Goal: Information Seeking & Learning: Understand process/instructions

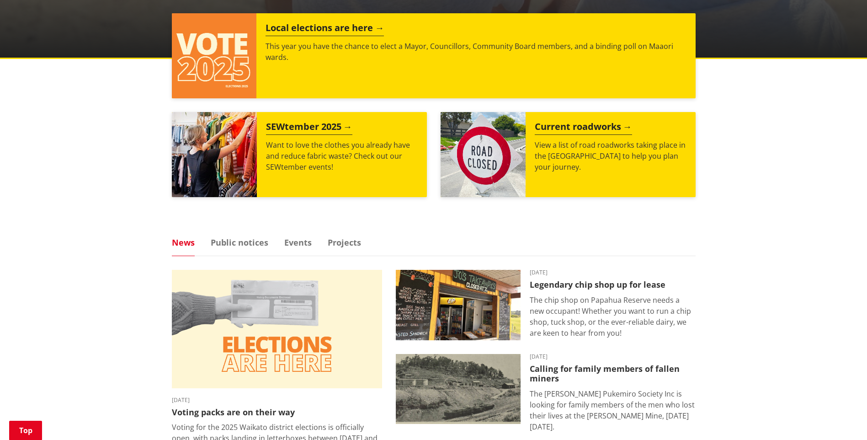
scroll to position [366, 0]
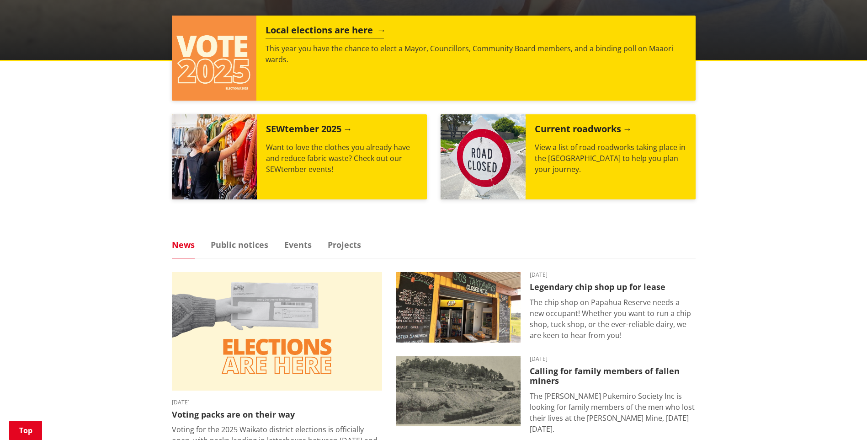
click at [333, 47] on p "This year you have the chance to elect a Mayor, Councillors, Community Board me…" at bounding box center [475, 54] width 420 height 22
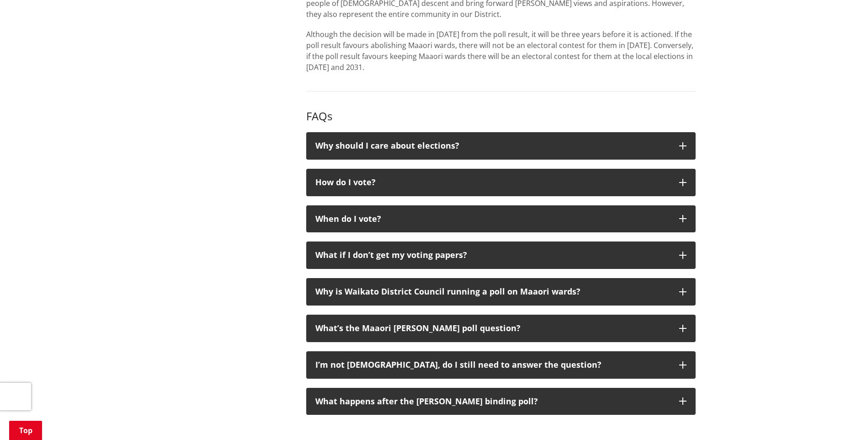
scroll to position [822, 0]
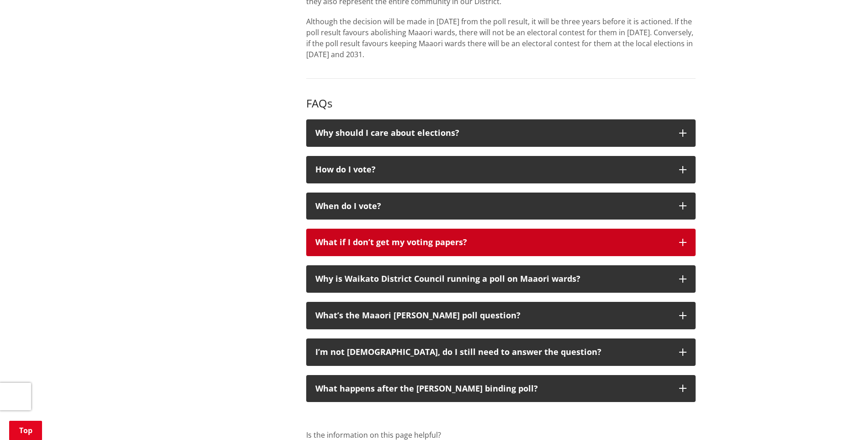
click at [571, 256] on button "What if I don’t get my voting papers?" at bounding box center [500, 241] width 389 height 27
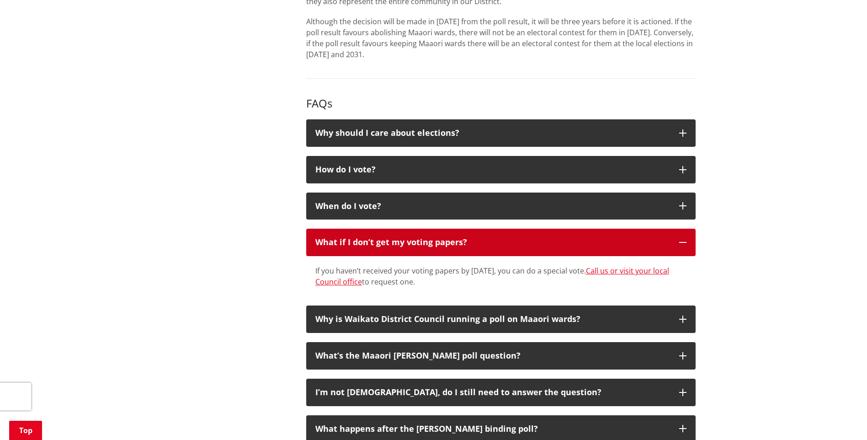
click at [571, 256] on button "What if I don’t get my voting papers?" at bounding box center [500, 241] width 389 height 27
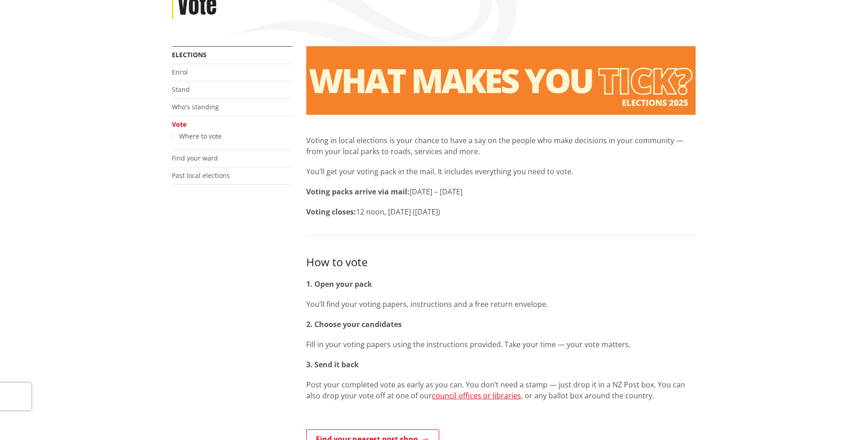
scroll to position [0, 0]
